Goal: Information Seeking & Learning: Learn about a topic

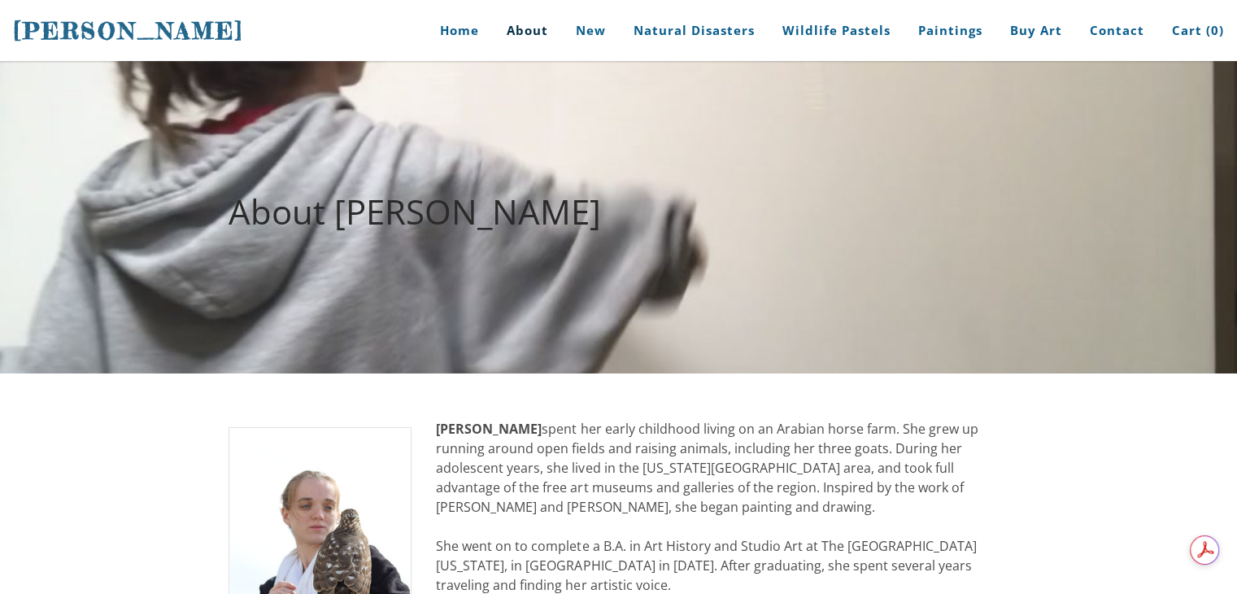
click at [1228, 30] on div "[PERSON_NAME] Home About New Natural Disasters Wildlife Pastels Paintings Buy A…" at bounding box center [618, 30] width 1237 height 61
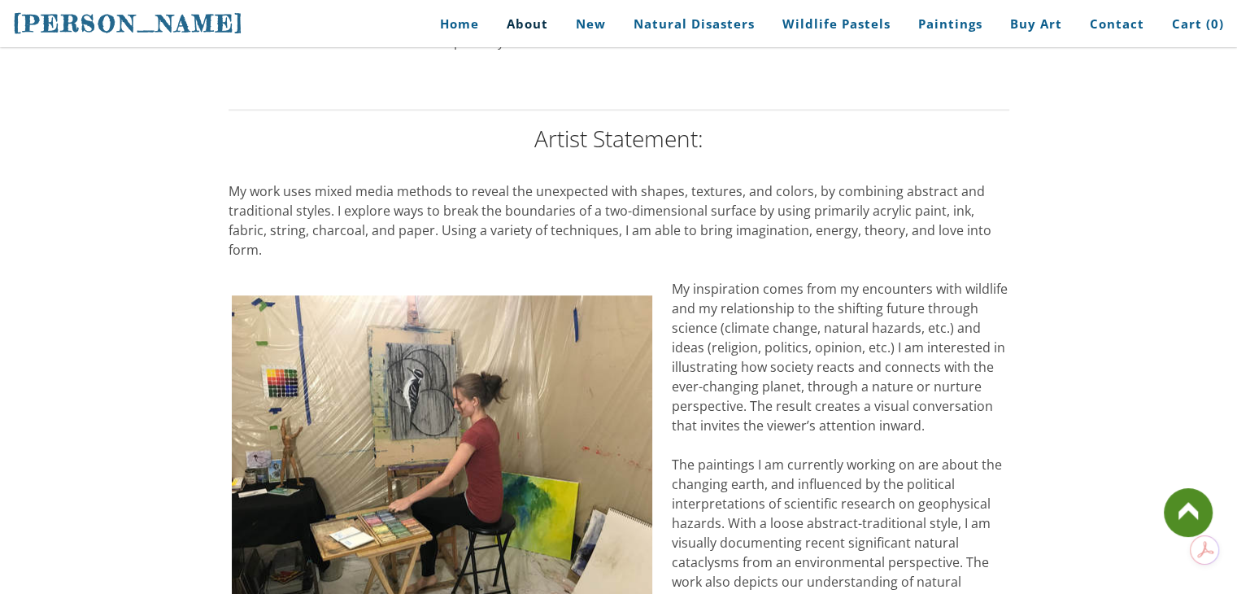
scroll to position [1269, 0]
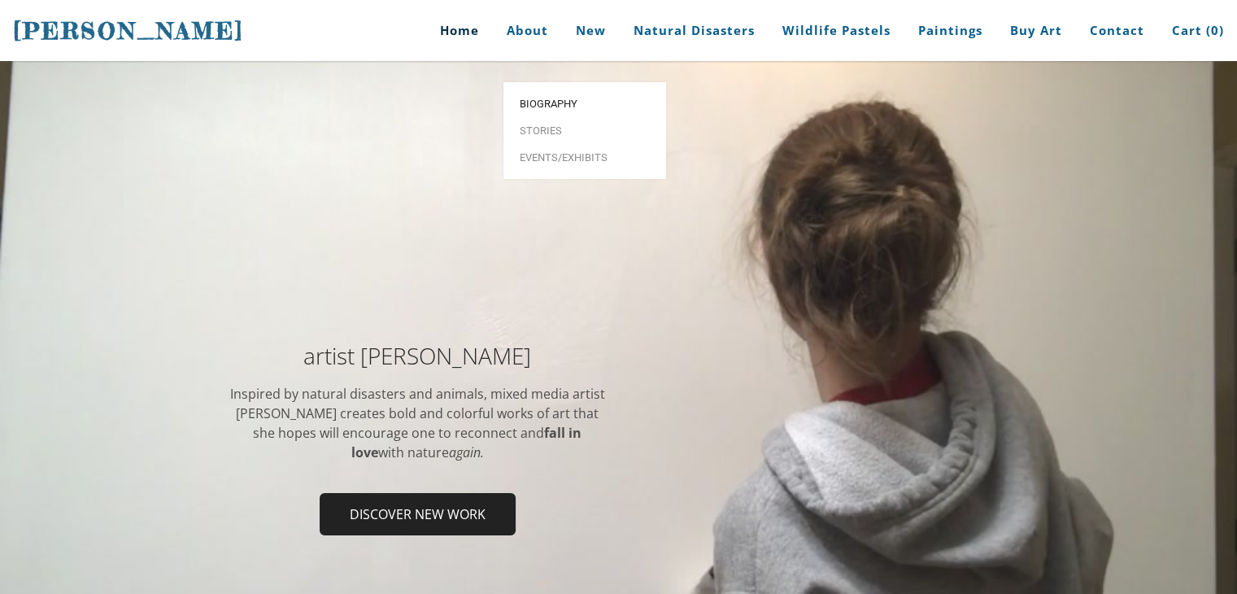
click at [540, 98] on span "Biography" at bounding box center [585, 103] width 130 height 11
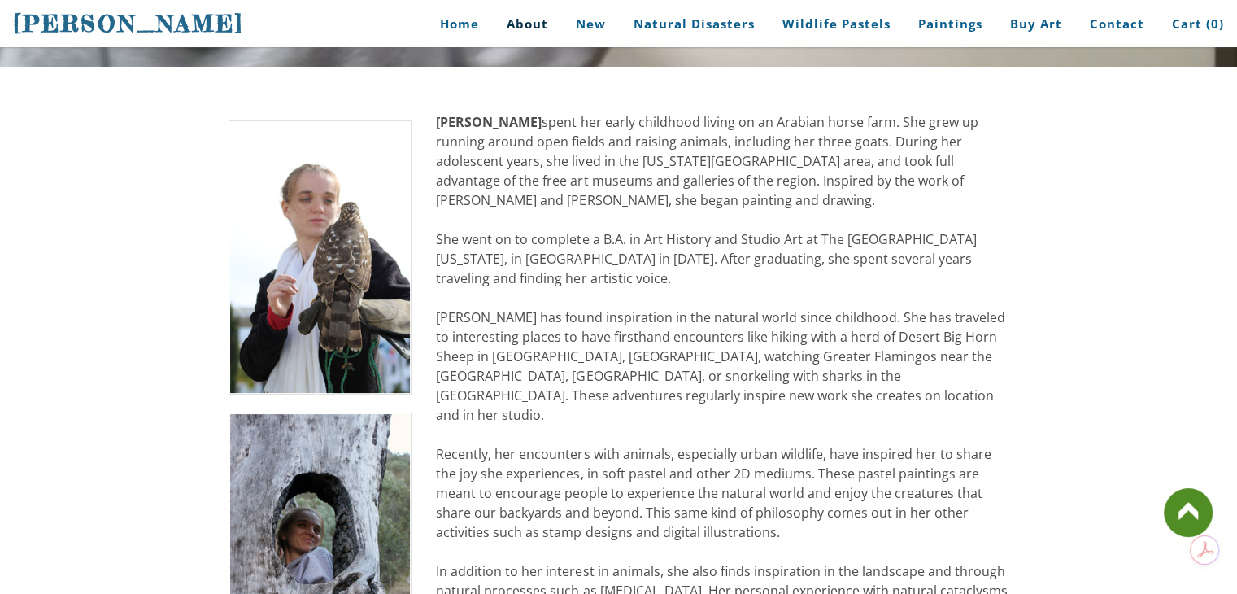
scroll to position [305, 0]
